Goal: Navigation & Orientation: Find specific page/section

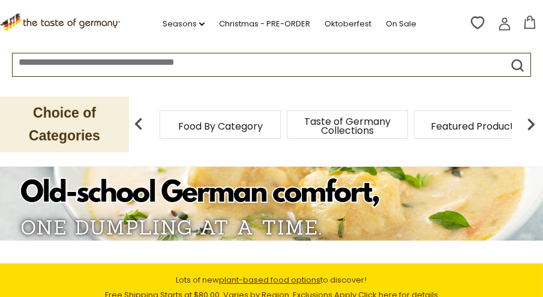
scroll to position [94, 0]
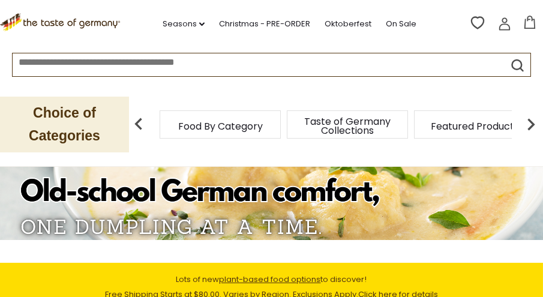
click at [139, 122] on img at bounding box center [139, 124] width 24 height 24
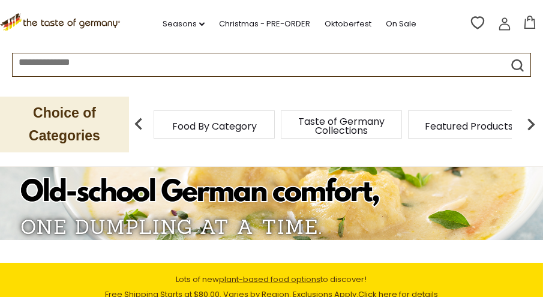
click at [182, 126] on span "Food By Category" at bounding box center [214, 126] width 85 height 9
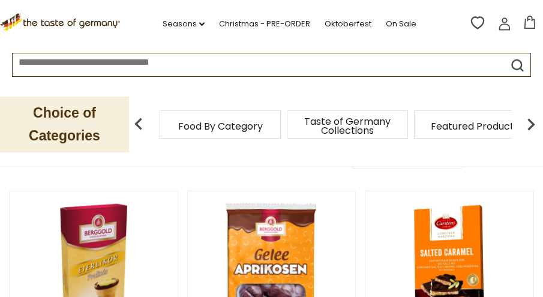
scroll to position [112, 0]
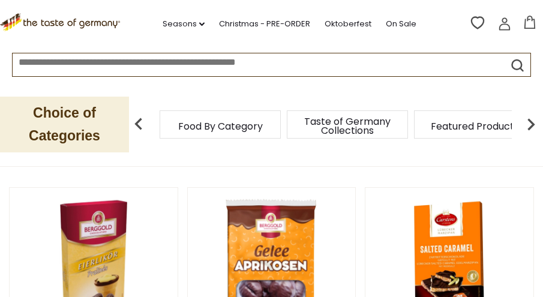
click at [187, 134] on div "Food By Category" at bounding box center [220, 124] width 121 height 28
click at [185, 122] on span "Food By Category" at bounding box center [220, 126] width 85 height 9
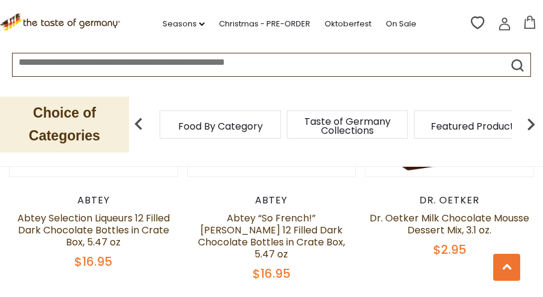
scroll to position [1160, 0]
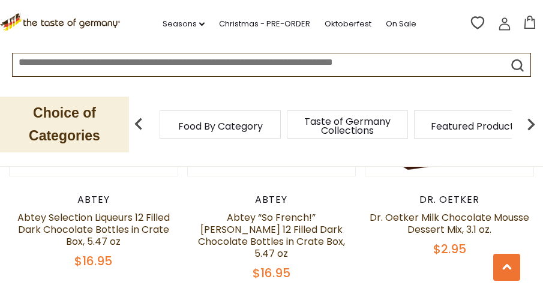
click at [139, 122] on img at bounding box center [139, 124] width 24 height 24
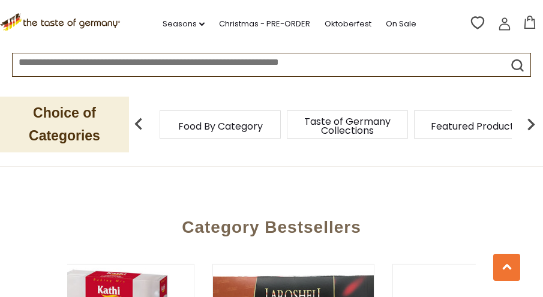
scroll to position [0, 54]
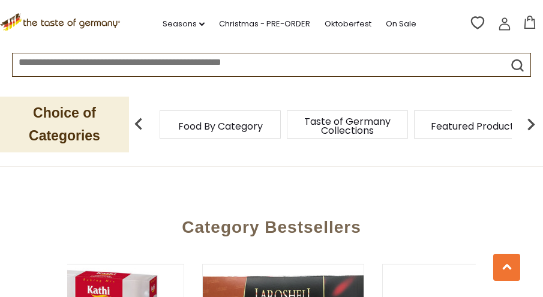
click at [26, 21] on icon ".st0{fill:#EDD300;} .st1{fill:#D33E21;}" at bounding box center [61, 22] width 123 height 19
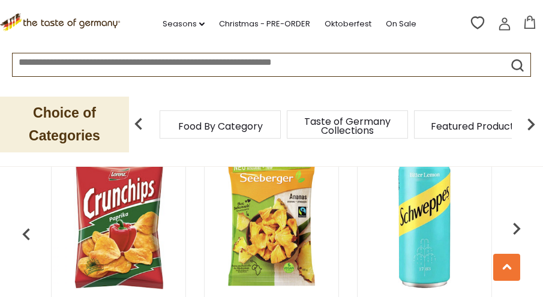
scroll to position [495, 0]
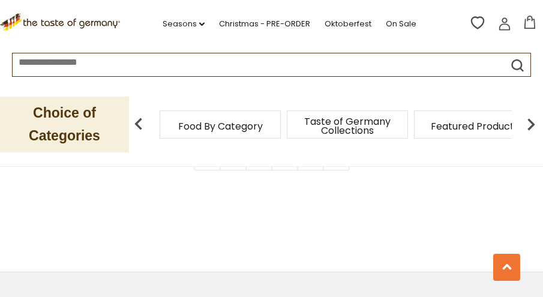
scroll to position [3777, 0]
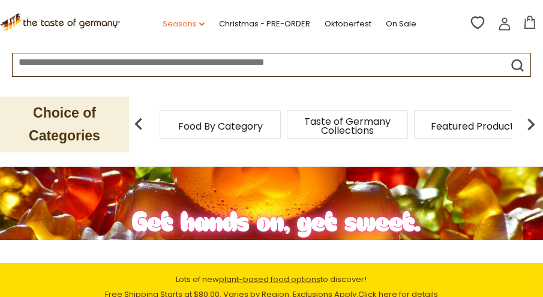
drag, startPoint x: 169, startPoint y: 23, endPoint x: 163, endPoint y: 25, distance: 7.0
click at [163, 25] on nav "Seasons dropdown_arrow All Seasons Recipes Game Day [DATE] [DATE] [DATE][PERSON…" at bounding box center [295, 22] width 308 height 19
click at [163, 25] on link "Seasons dropdown_arrow" at bounding box center [184, 23] width 42 height 13
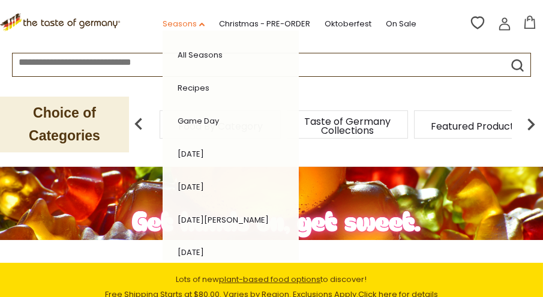
click at [163, 25] on link "Seasons dropdown_arrow" at bounding box center [184, 23] width 42 height 13
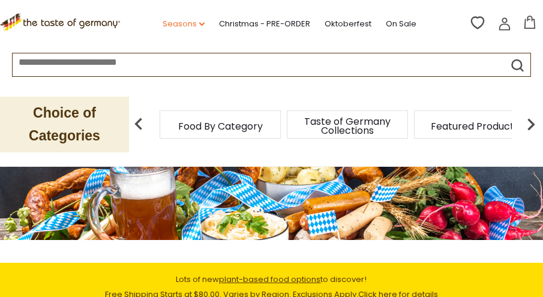
click at [163, 28] on link "Seasons dropdown_arrow" at bounding box center [184, 23] width 42 height 13
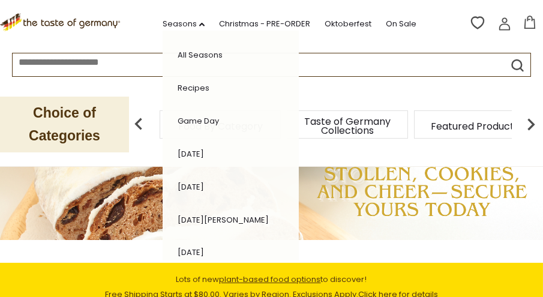
click at [177, 55] on li "All Seasons" at bounding box center [223, 55] width 103 height 24
click at [178, 53] on link "All Seasons" at bounding box center [200, 54] width 45 height 11
